Goal: Task Accomplishment & Management: Complete application form

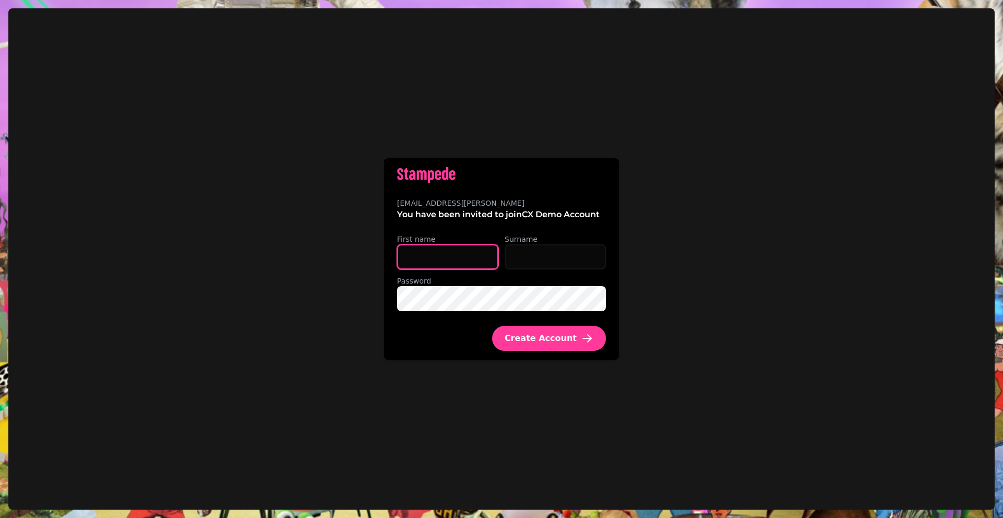
click at [458, 262] on input "First name" at bounding box center [447, 256] width 101 height 25
type input "*****"
click at [556, 253] on input "Surname" at bounding box center [554, 256] width 101 height 25
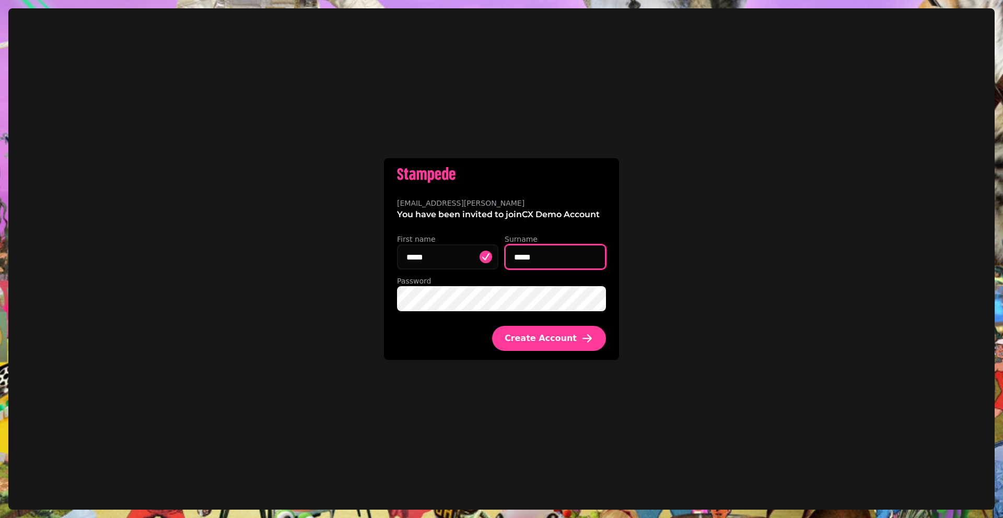
type input "*****"
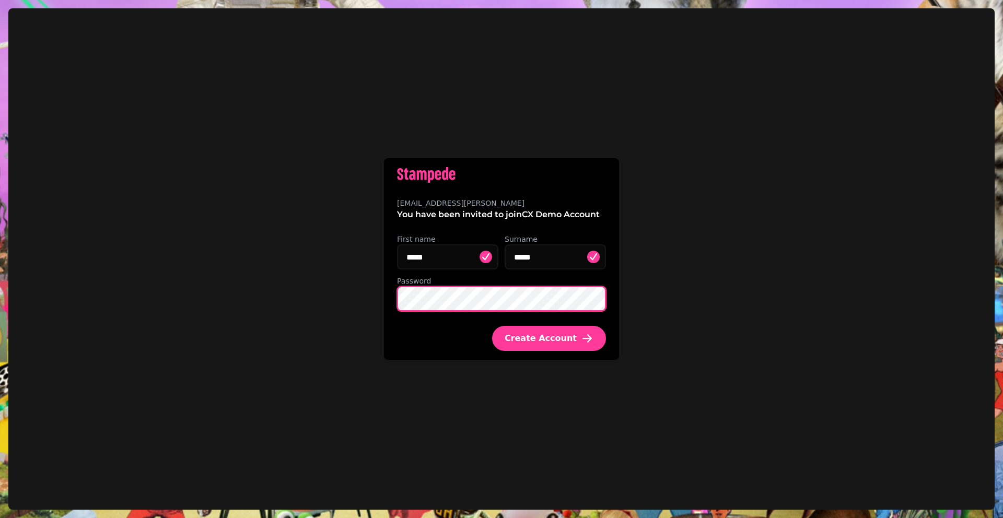
click at [383, 302] on div "aidan.duffy@stampede.ai You have been invited to join CX Demo Account First nam…" at bounding box center [501, 258] width 986 height 501
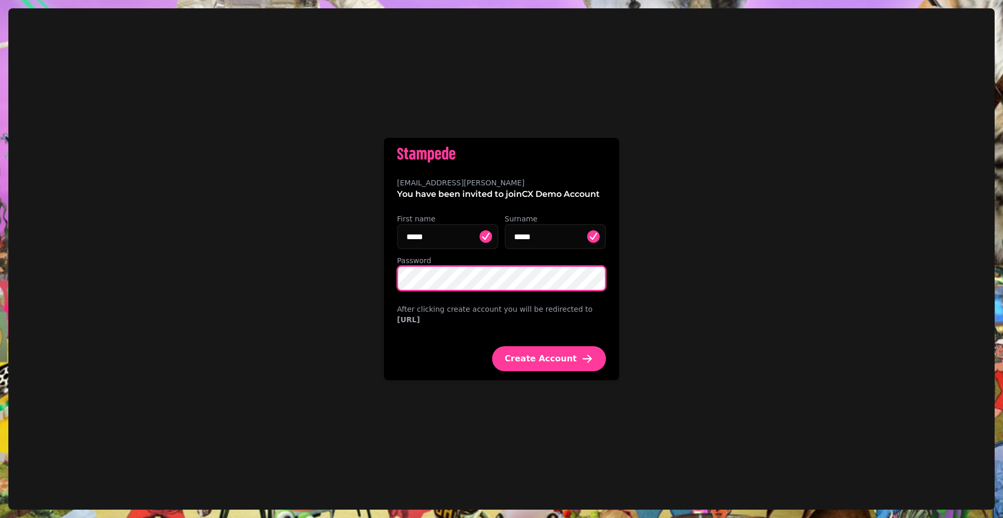
click at [492, 346] on button "Create Account" at bounding box center [549, 358] width 114 height 25
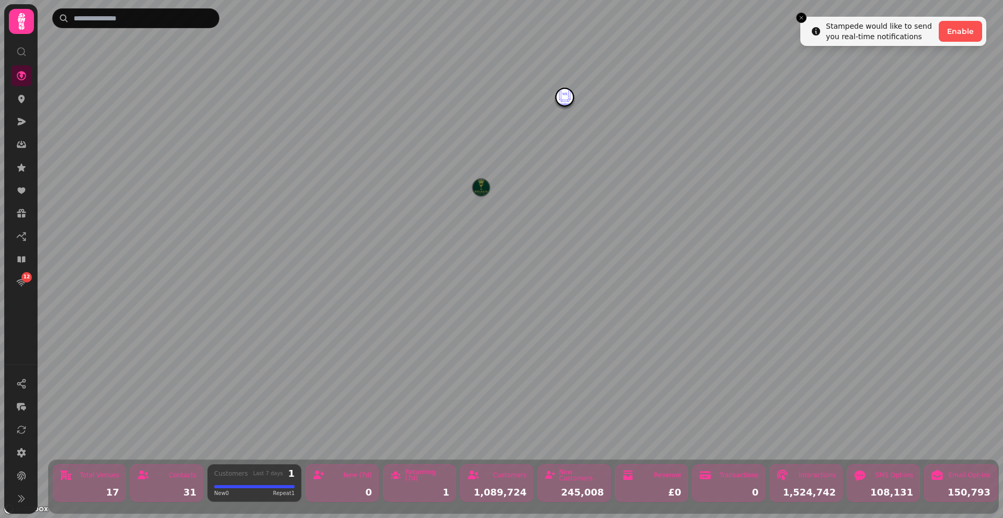
click at [481, 186] on img "The Regalia 123" at bounding box center [481, 187] width 16 height 16
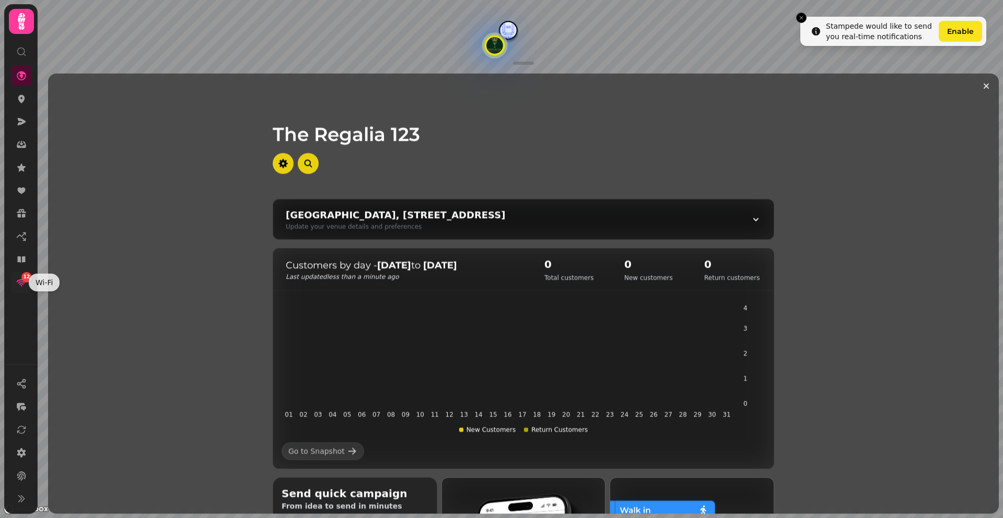
click at [20, 283] on icon at bounding box center [21, 282] width 10 height 10
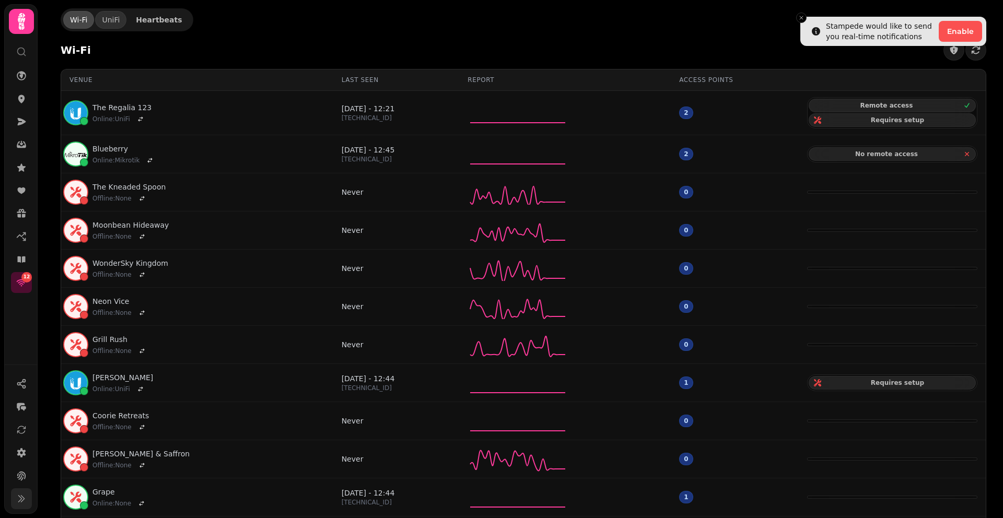
click at [25, 496] on icon at bounding box center [21, 498] width 10 height 10
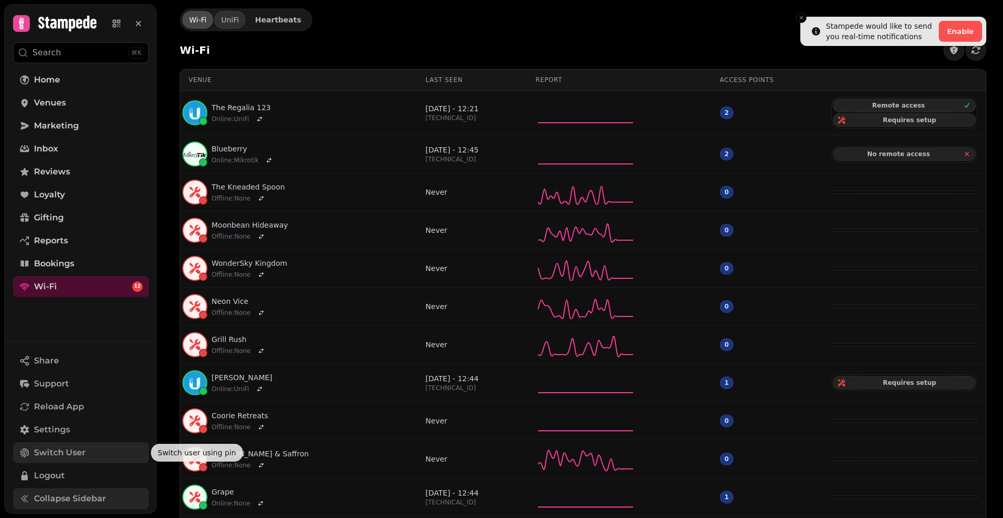
click at [41, 446] on span "Switch User" at bounding box center [60, 452] width 52 height 13
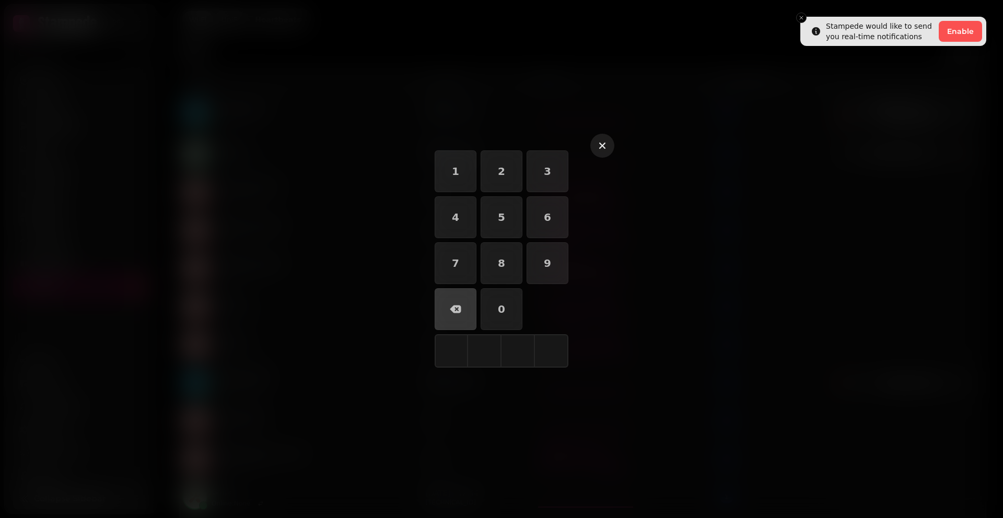
click at [602, 145] on icon "button" at bounding box center [602, 146] width 6 height 6
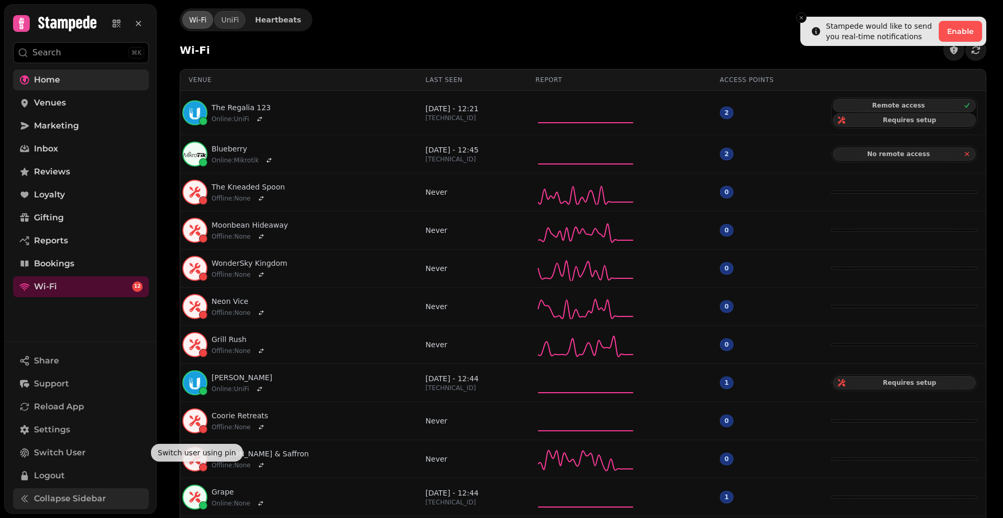
click at [33, 80] on link "Home" at bounding box center [81, 79] width 136 height 21
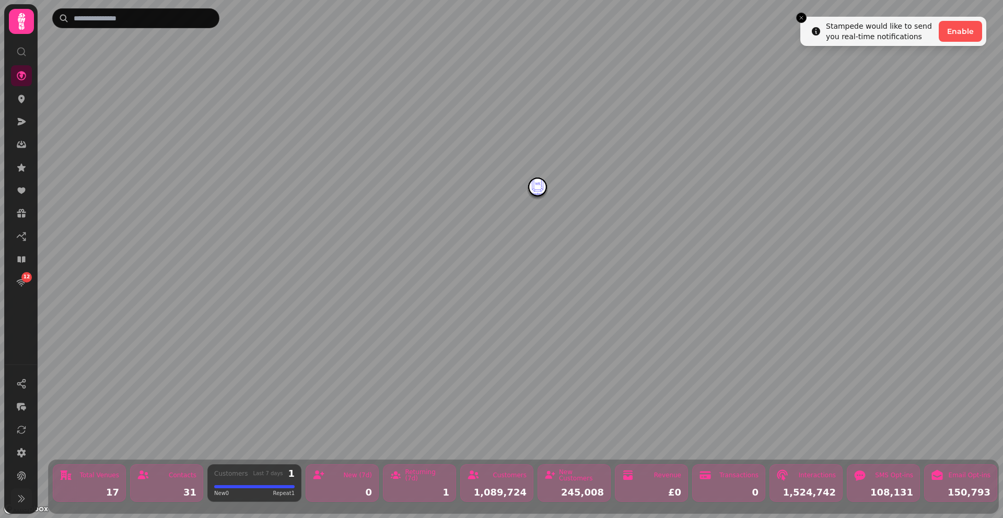
click at [535, 190] on img "WonderSky Kingdom" at bounding box center [537, 187] width 16 height 16
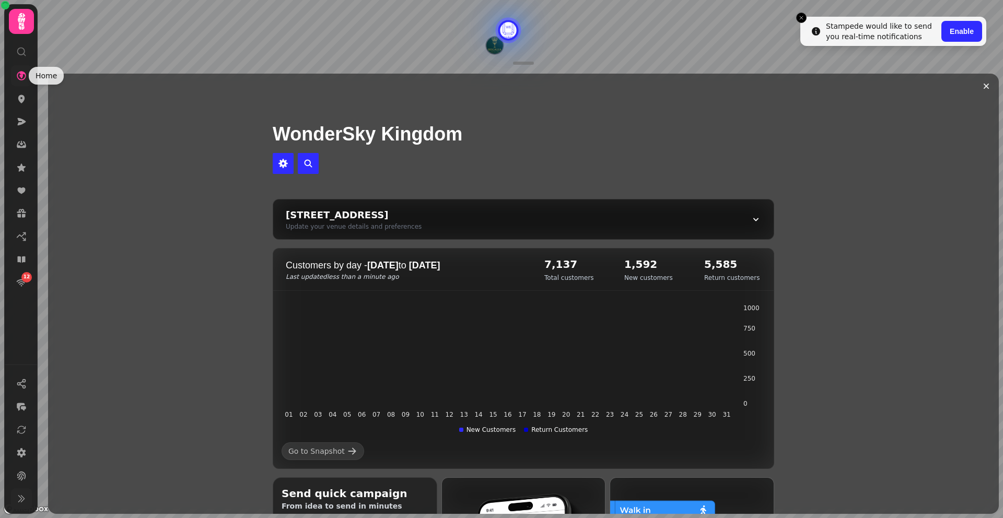
click at [17, 74] on icon at bounding box center [21, 75] width 10 height 10
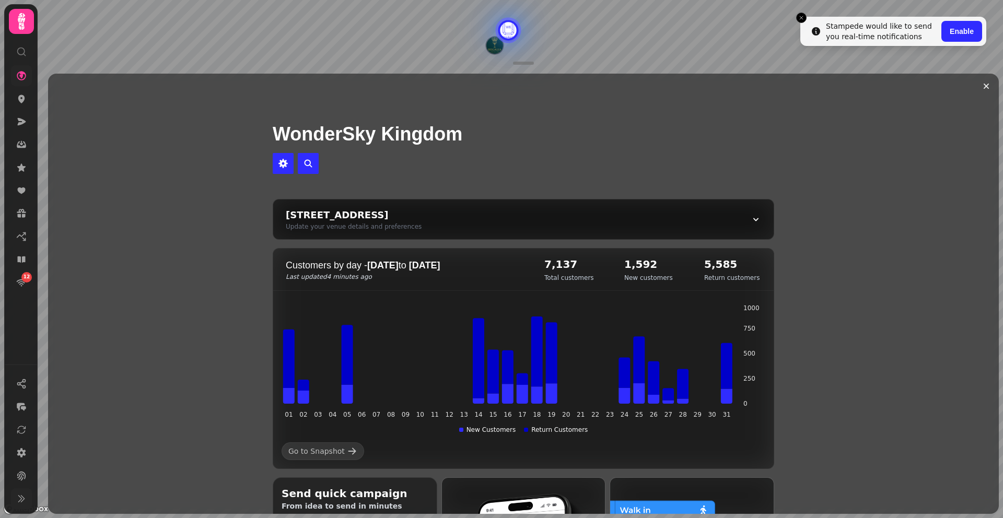
click at [22, 78] on icon at bounding box center [21, 75] width 10 height 10
click at [20, 55] on icon at bounding box center [21, 51] width 10 height 10
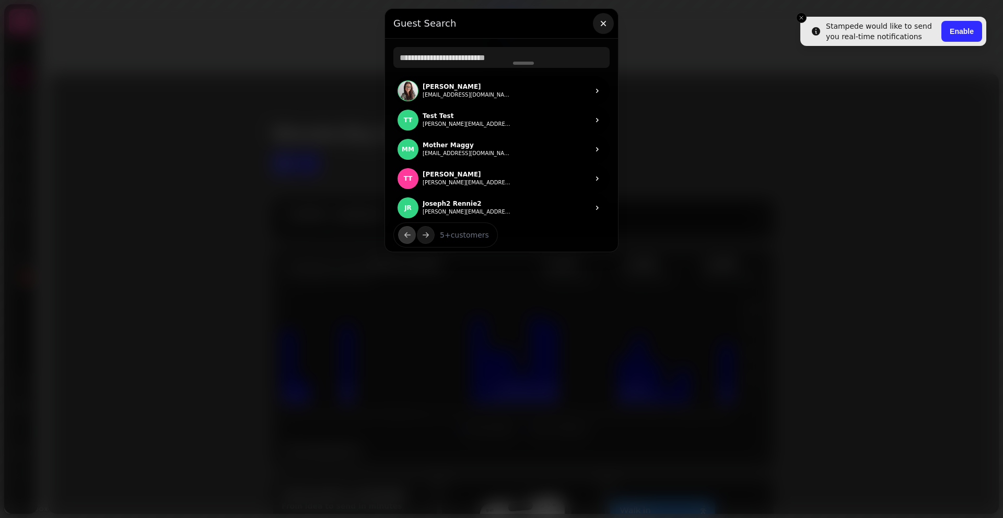
click at [605, 25] on icon "button" at bounding box center [603, 23] width 10 height 10
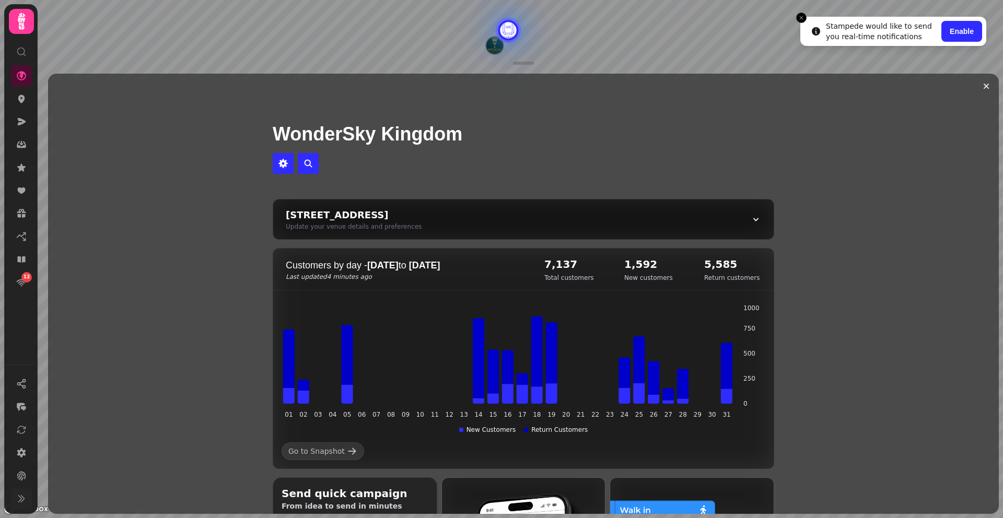
click at [806, 18] on li "Stampede would like to send you real-time notifications Enable" at bounding box center [893, 31] width 186 height 29
click at [801, 18] on line "Close toast" at bounding box center [800, 17] width 3 height 3
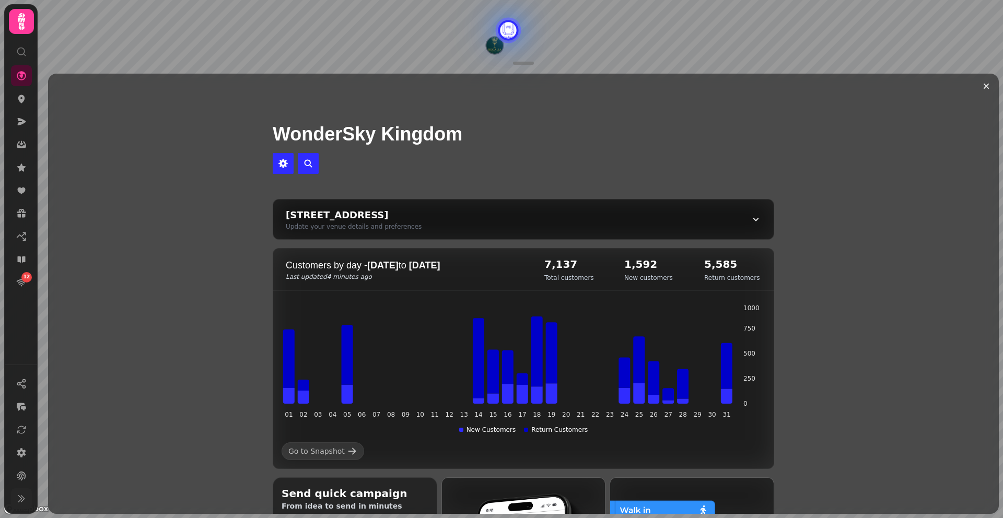
click at [21, 20] on icon at bounding box center [21, 21] width 7 height 17
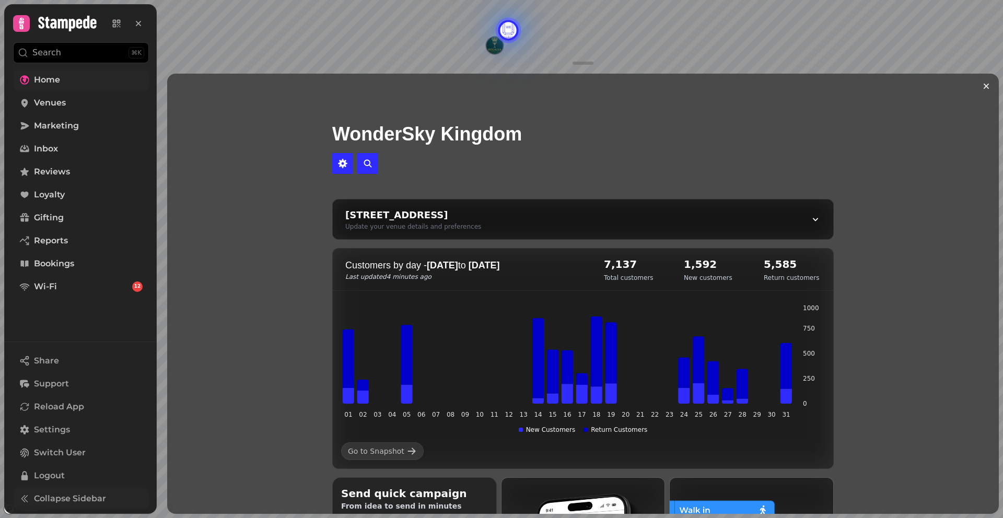
click at [48, 78] on span "Home" at bounding box center [47, 80] width 26 height 13
click at [44, 127] on span "Marketing" at bounding box center [56, 126] width 45 height 13
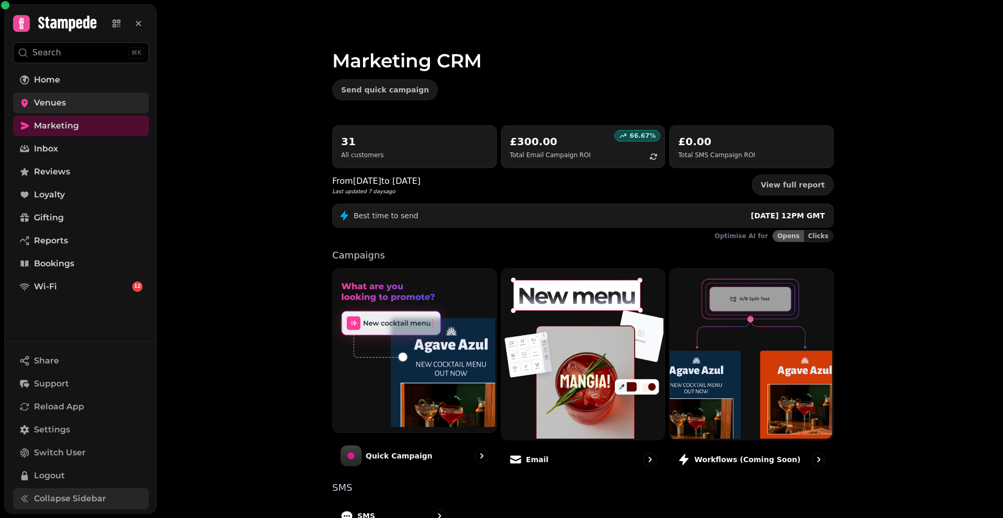
click at [44, 103] on span "Venues" at bounding box center [50, 103] width 32 height 13
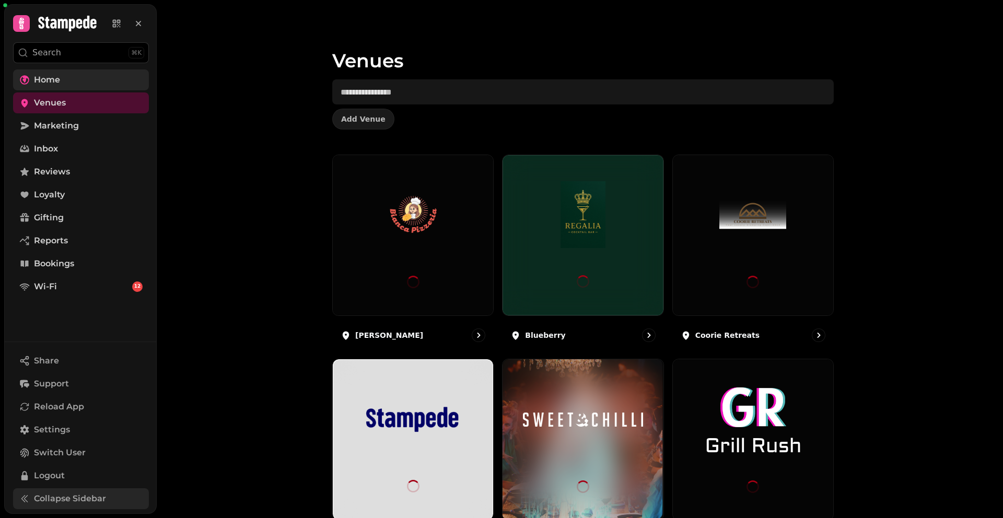
click at [44, 83] on span "Home" at bounding box center [47, 80] width 26 height 13
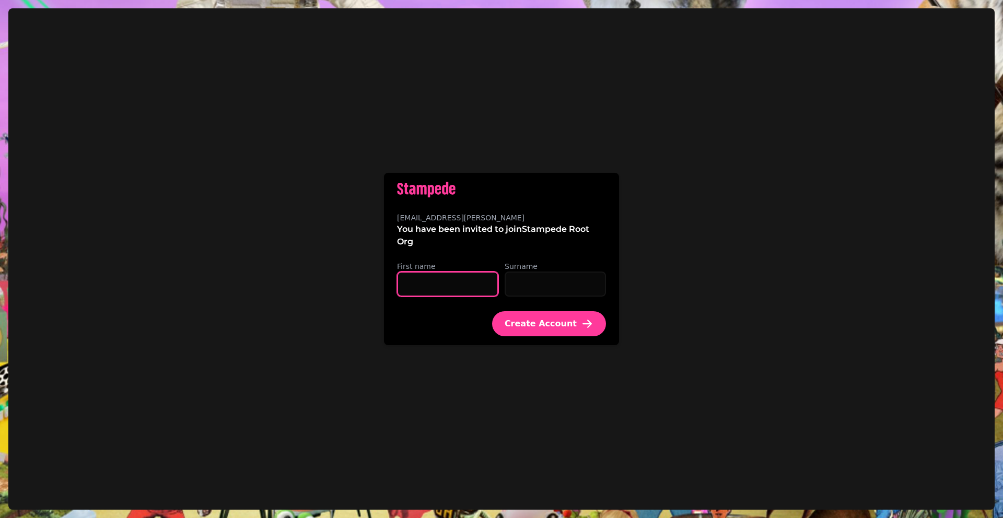
click at [465, 293] on input "First name" at bounding box center [447, 284] width 101 height 25
type input "*****"
click at [543, 281] on input "Surname" at bounding box center [554, 284] width 101 height 25
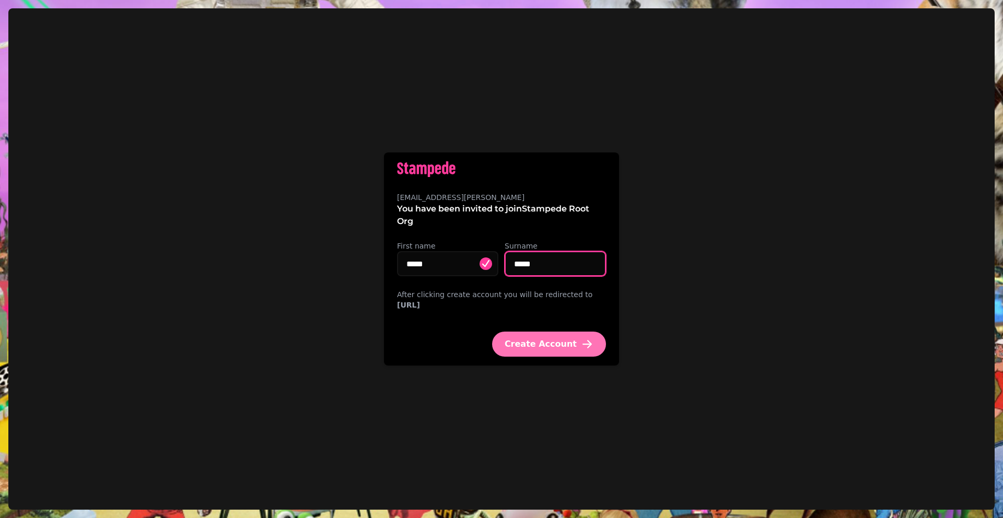
type input "*****"
click at [539, 348] on span "Create Account" at bounding box center [540, 344] width 72 height 8
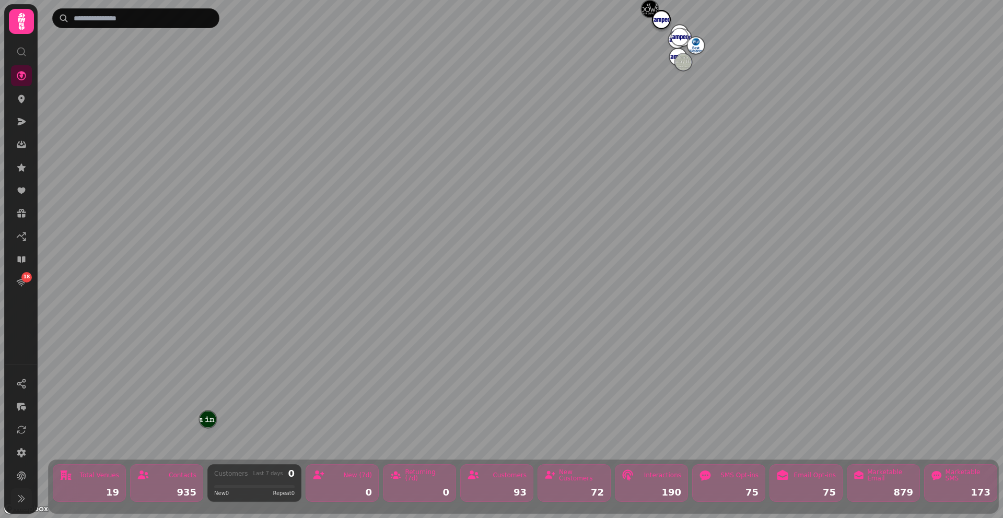
click at [21, 503] on icon at bounding box center [21, 498] width 10 height 10
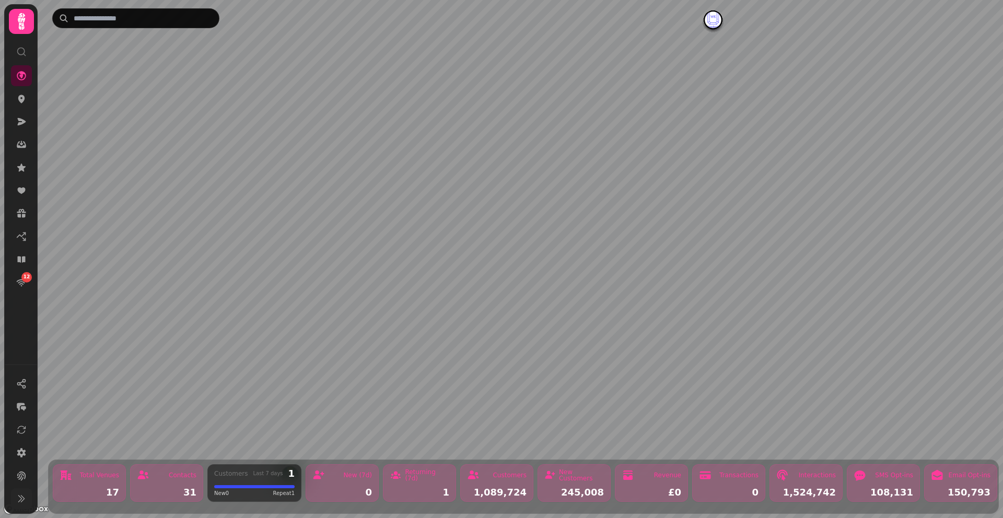
click at [23, 503] on icon at bounding box center [21, 498] width 10 height 10
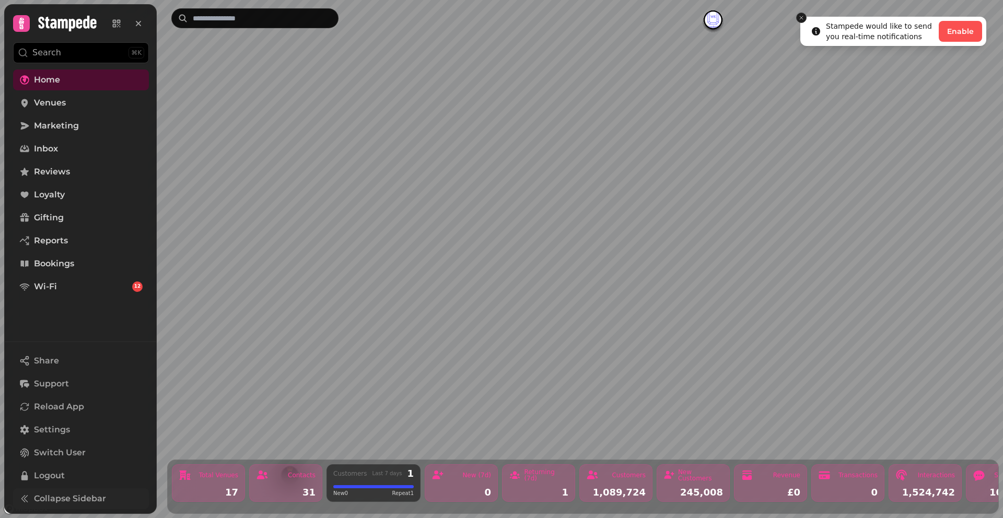
click at [802, 19] on button "Close toast" at bounding box center [801, 18] width 10 height 10
